Goal: Task Accomplishment & Management: Use online tool/utility

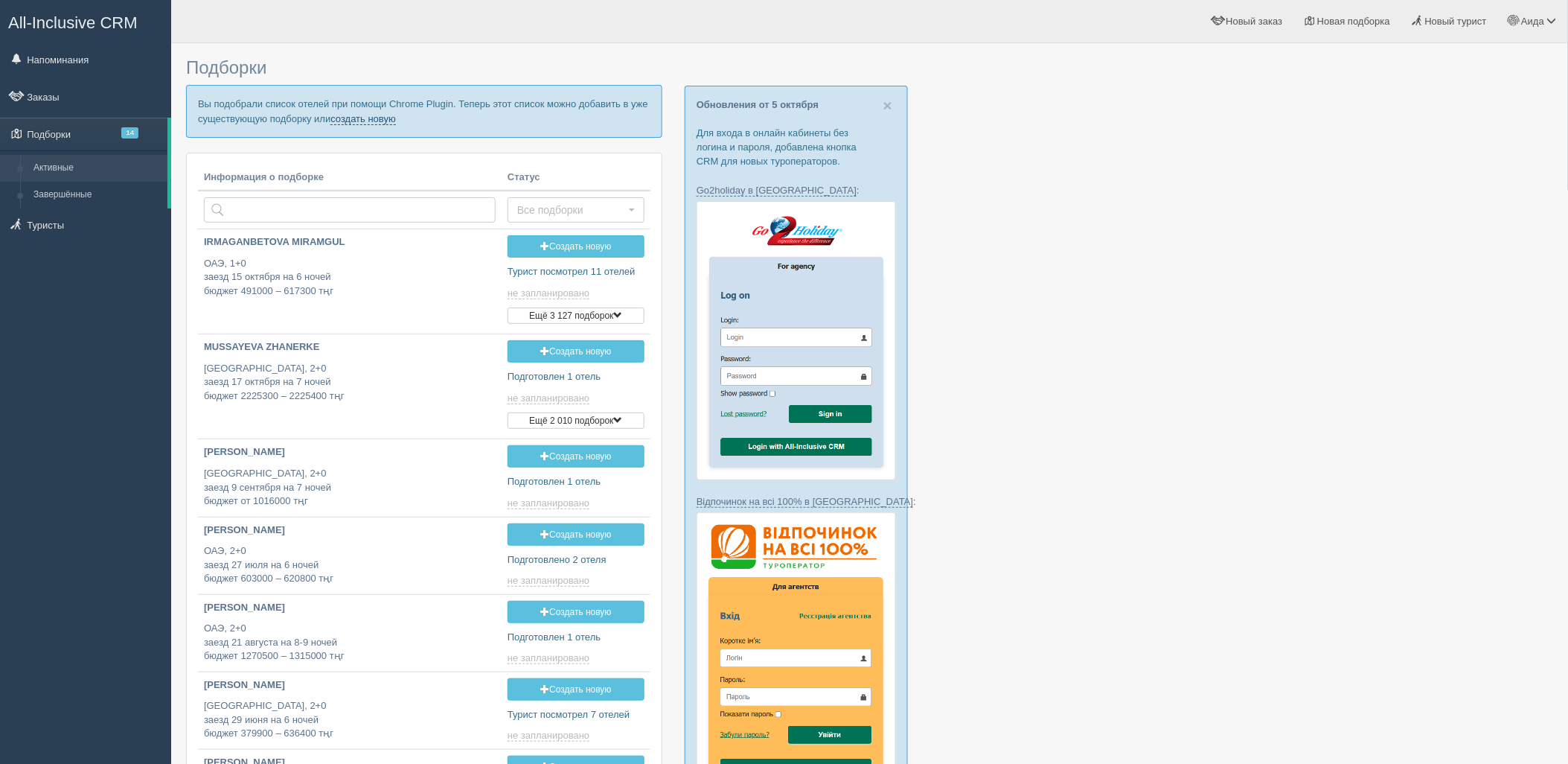
click at [352, 118] on link "создать новую" at bounding box center [363, 118] width 65 height 12
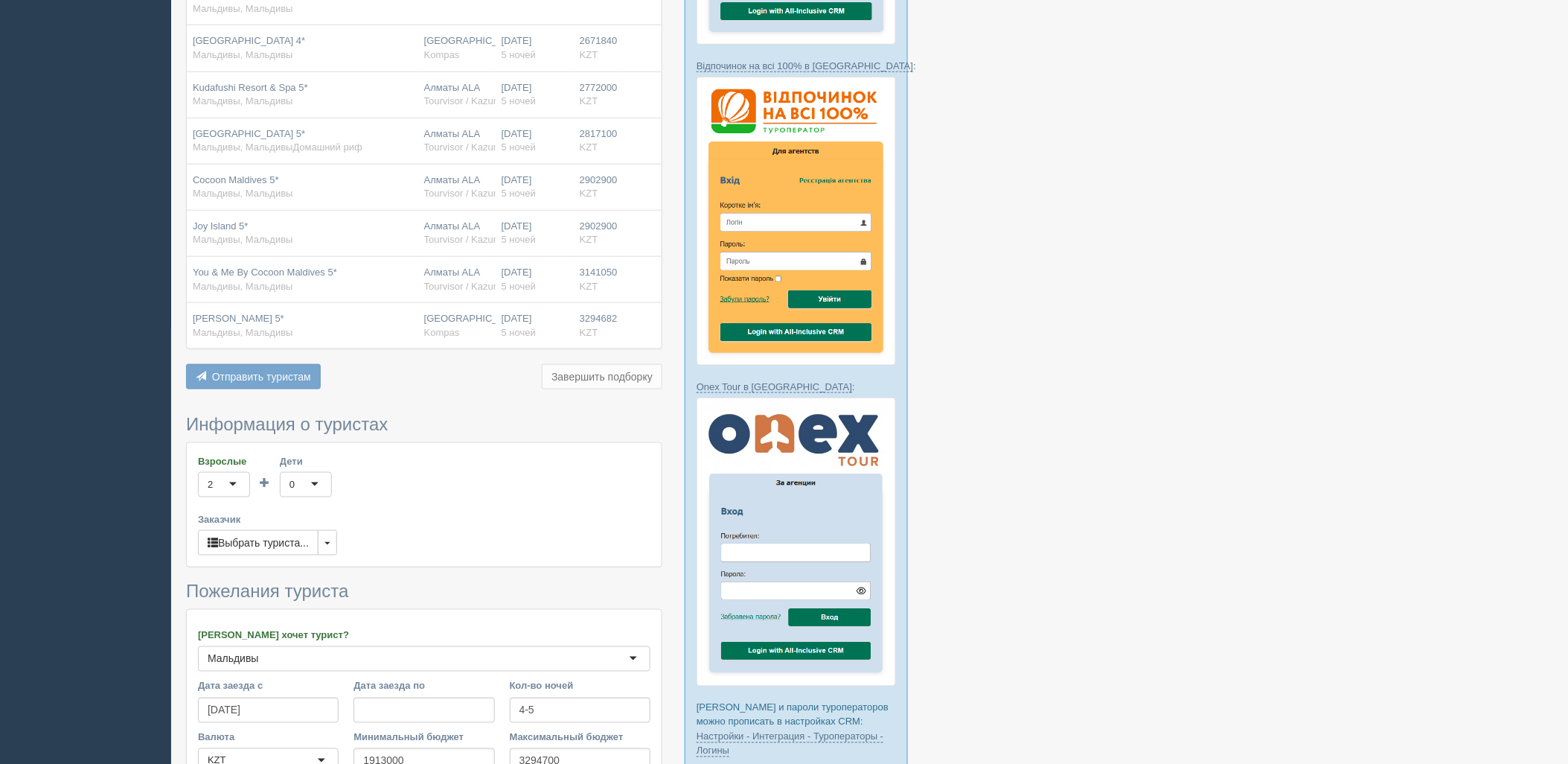
scroll to position [646, 0]
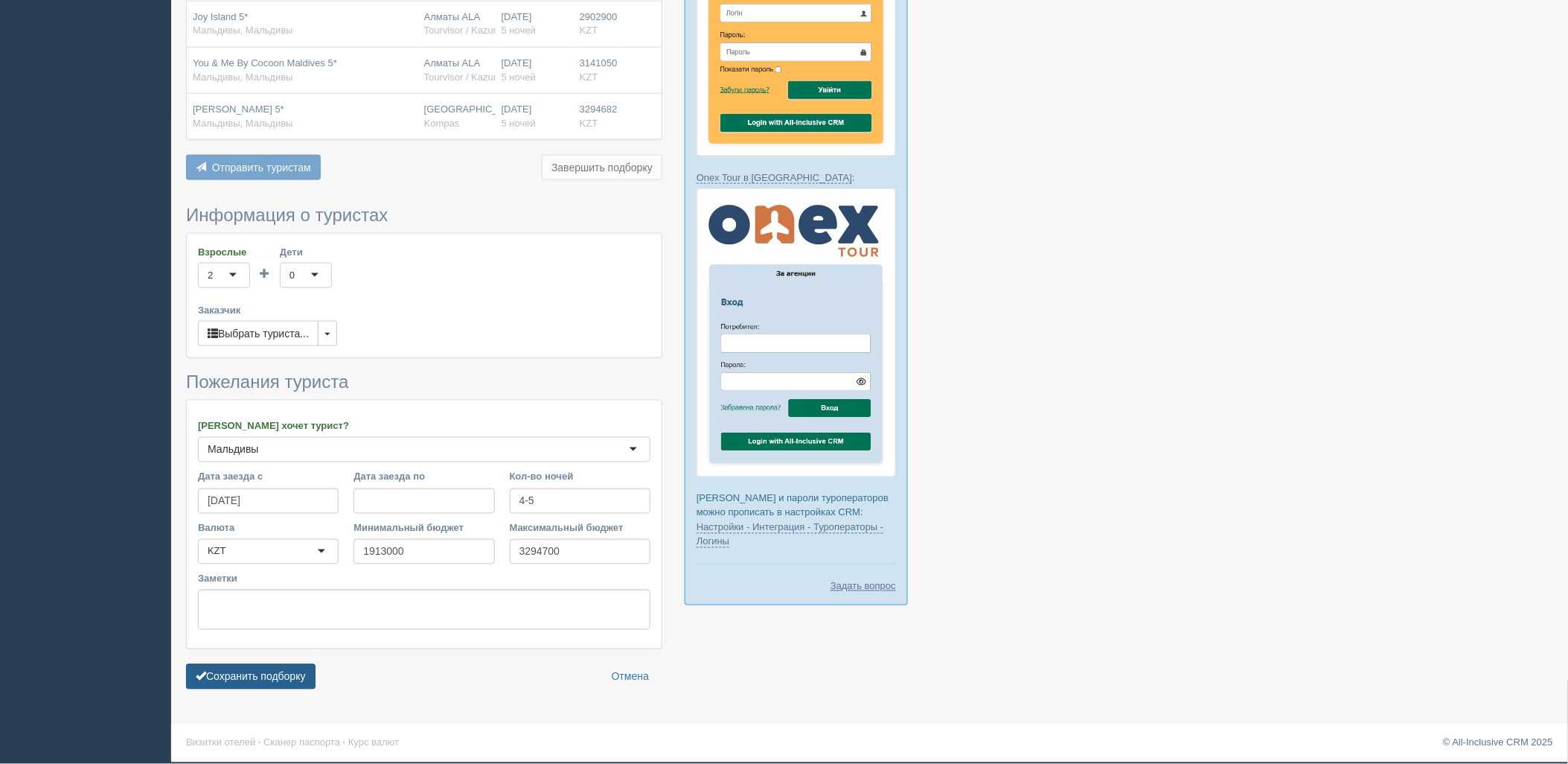
click at [219, 682] on button "Сохранить подборку" at bounding box center [251, 676] width 130 height 25
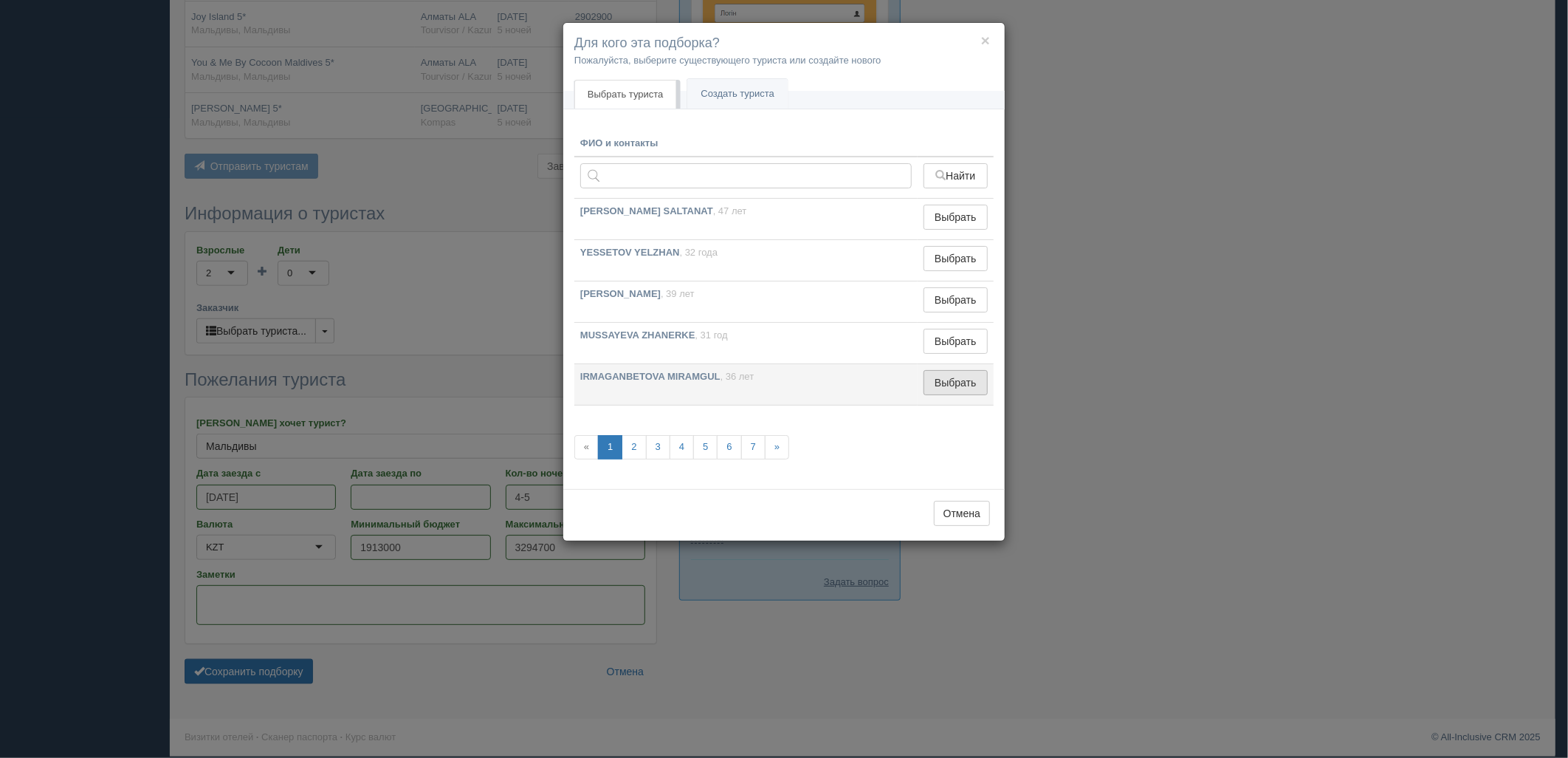
click at [977, 386] on button "Выбрать" at bounding box center [955, 382] width 64 height 25
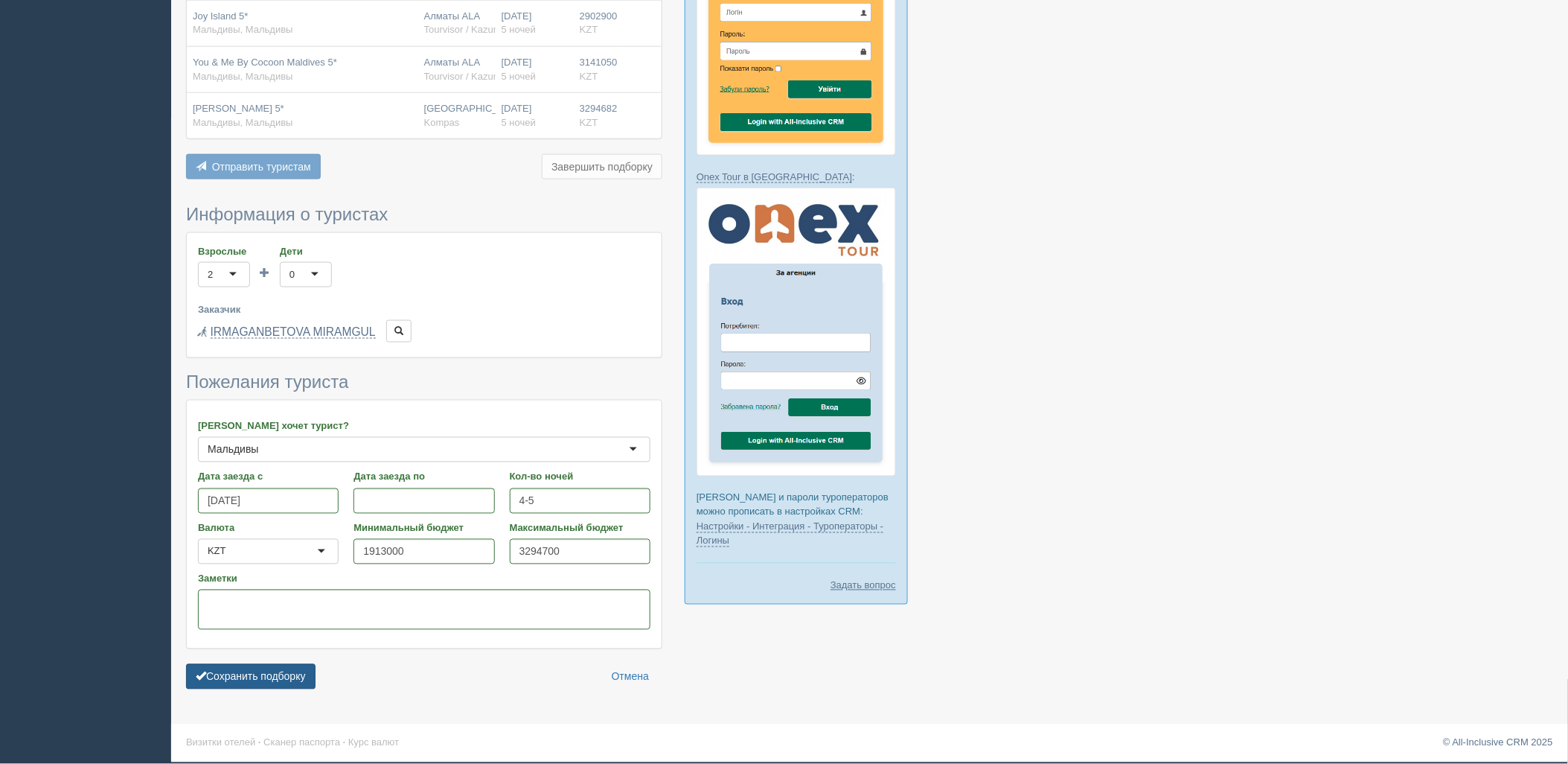
click at [307, 674] on button "Сохранить подборку" at bounding box center [251, 676] width 130 height 25
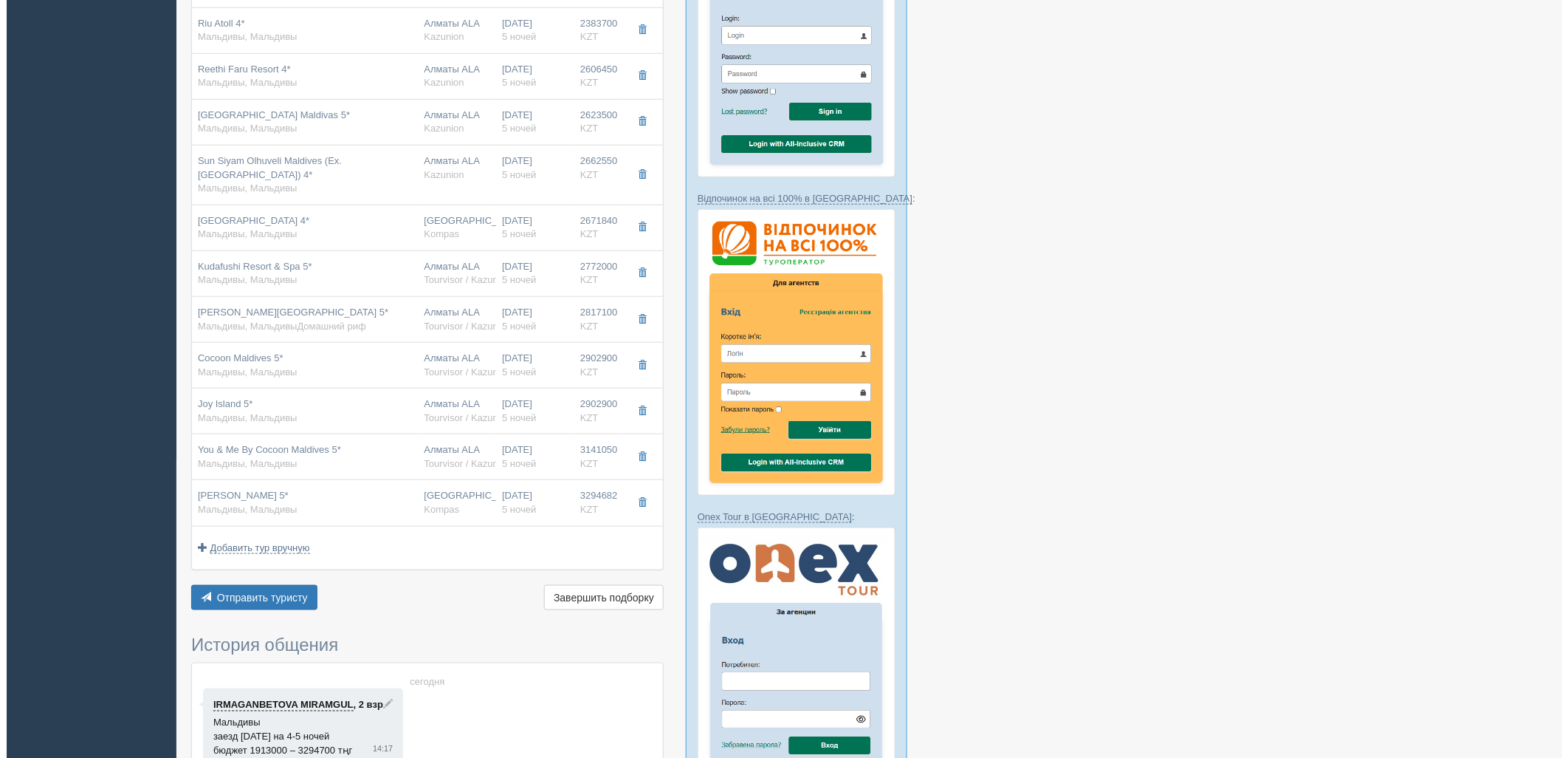
scroll to position [451, 0]
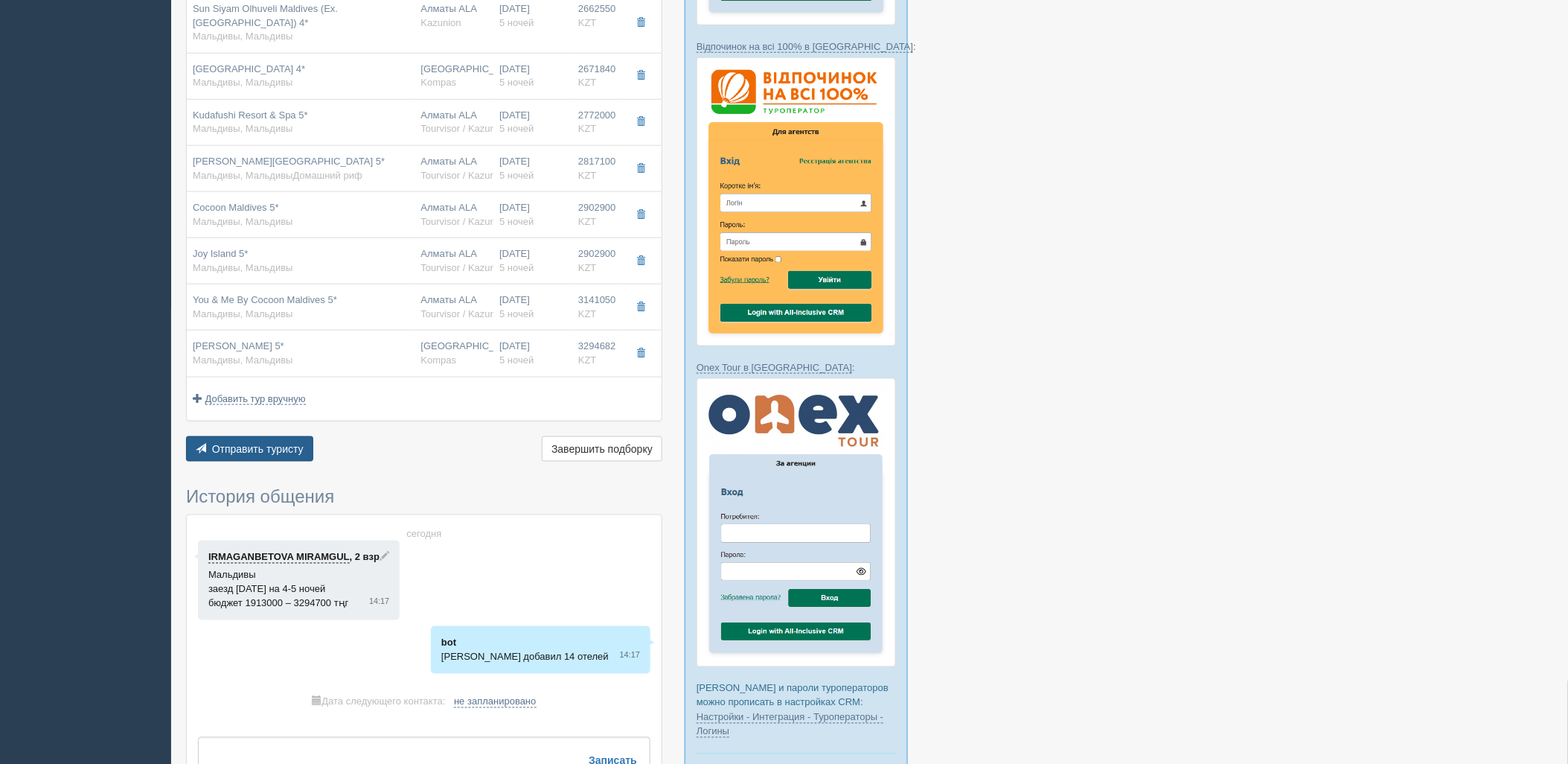
drag, startPoint x: 190, startPoint y: 464, endPoint x: 199, endPoint y: 459, distance: 10.3
click at [190, 464] on div "Отправить туристу Отправить Завершить подборку Активировать подборку Добавить и…" at bounding box center [424, 451] width 476 height 29
click at [202, 457] on button "Отправить туристу Отправить" at bounding box center [250, 448] width 127 height 25
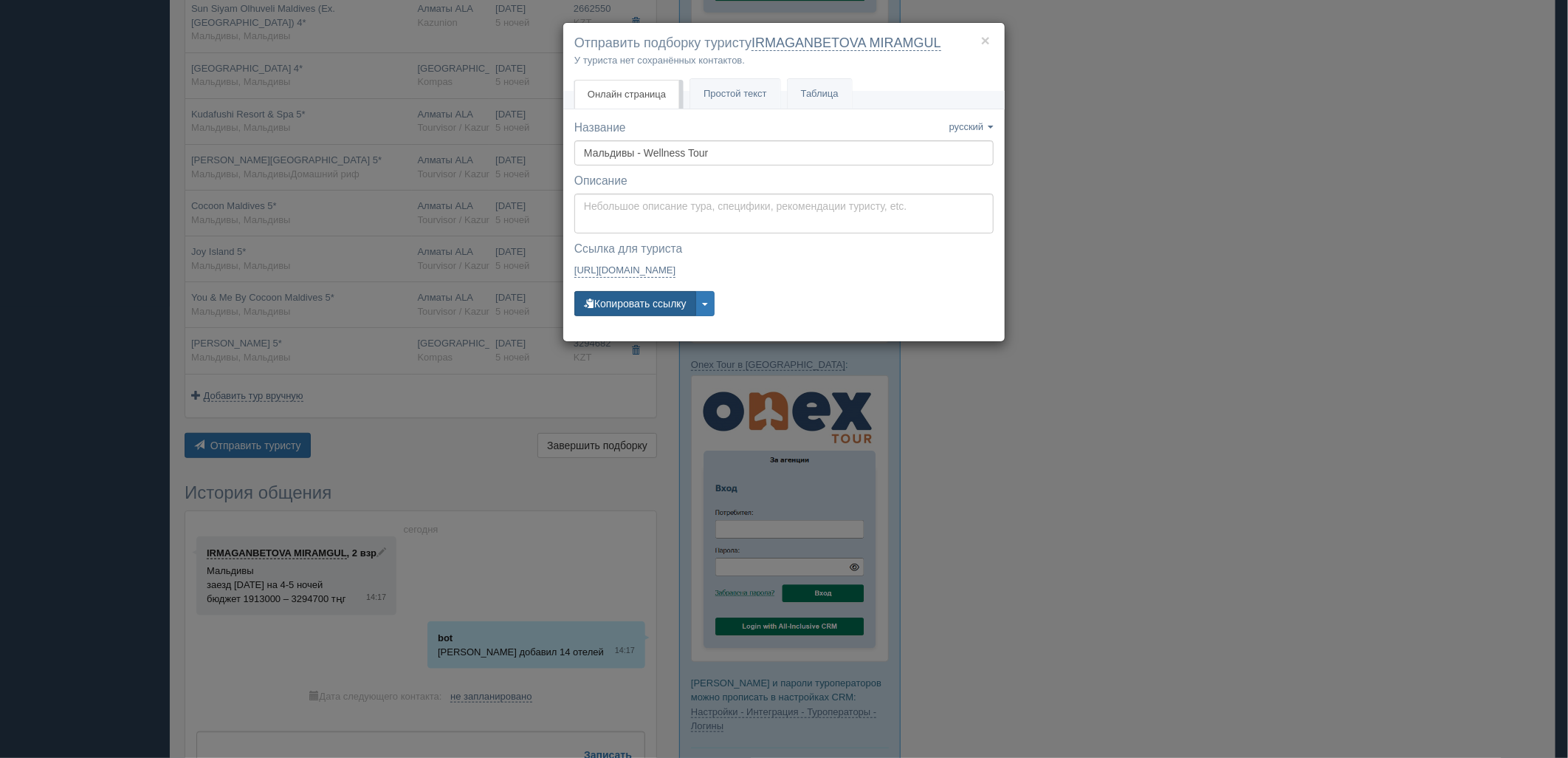
click at [631, 311] on button "Копировать ссылку" at bounding box center [635, 303] width 121 height 25
